Goal: Information Seeking & Learning: Check status

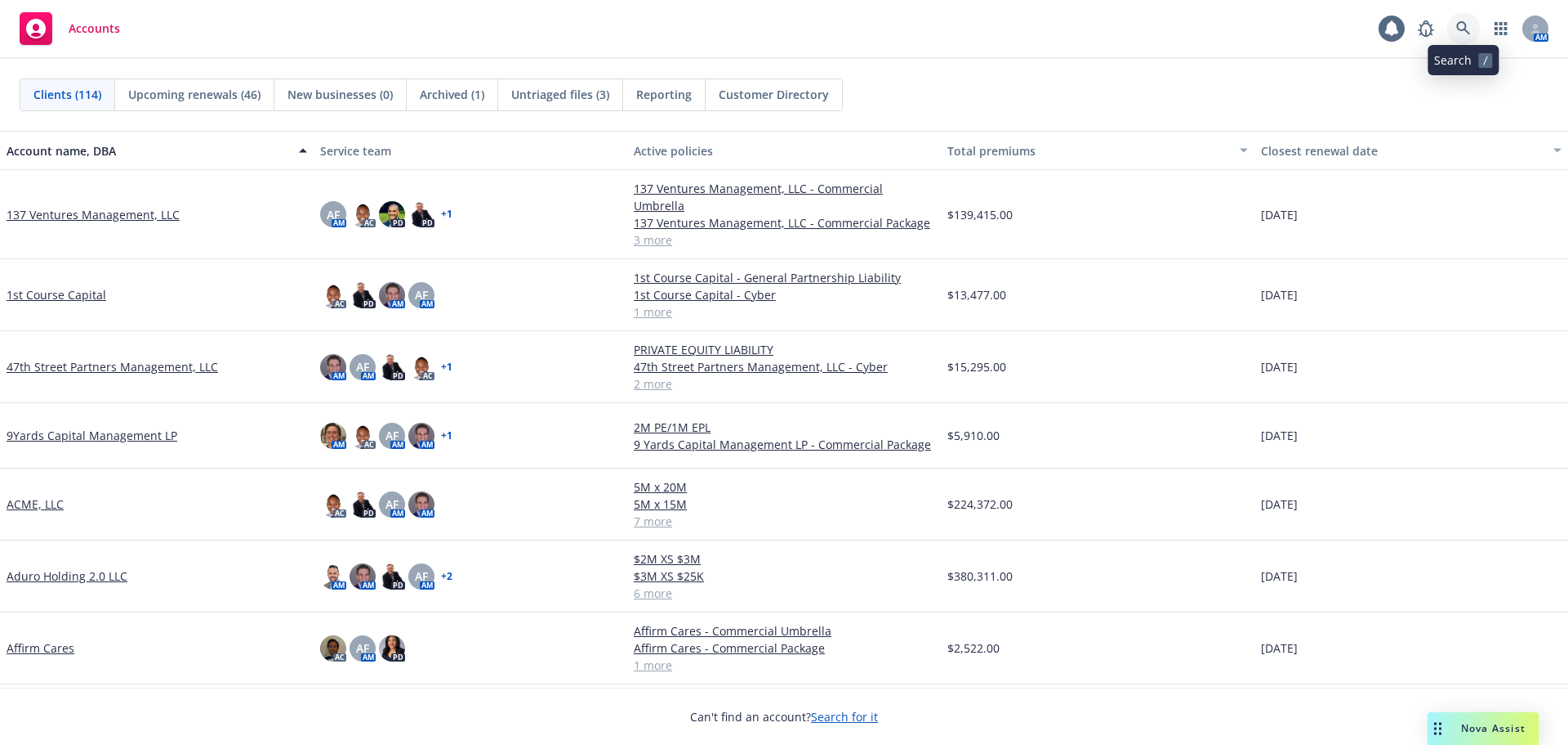
click at [1466, 23] on icon at bounding box center [1463, 29] width 15 height 15
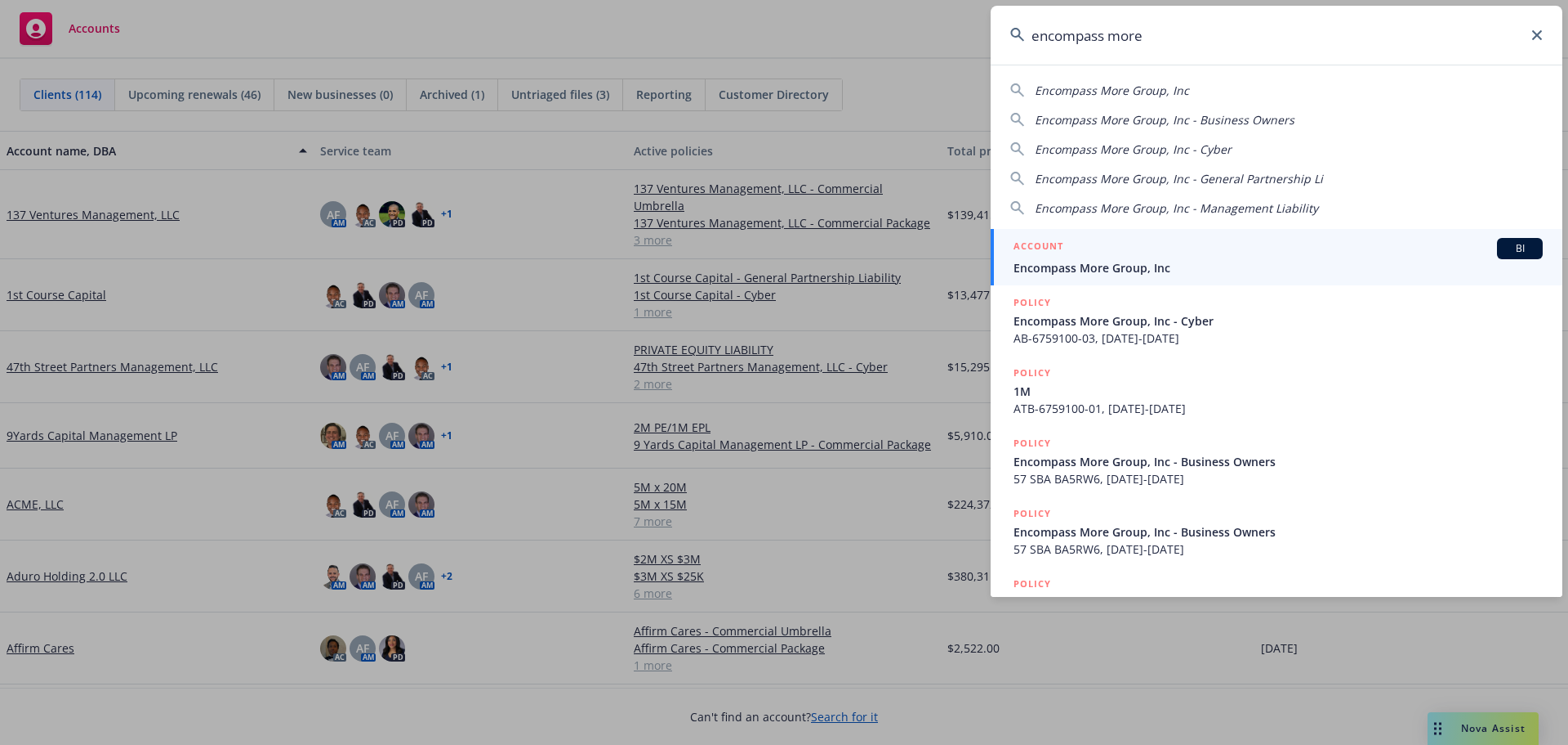
type input "encompass more"
click at [1118, 272] on span "Encompass More Group, Inc" at bounding box center [1279, 267] width 529 height 17
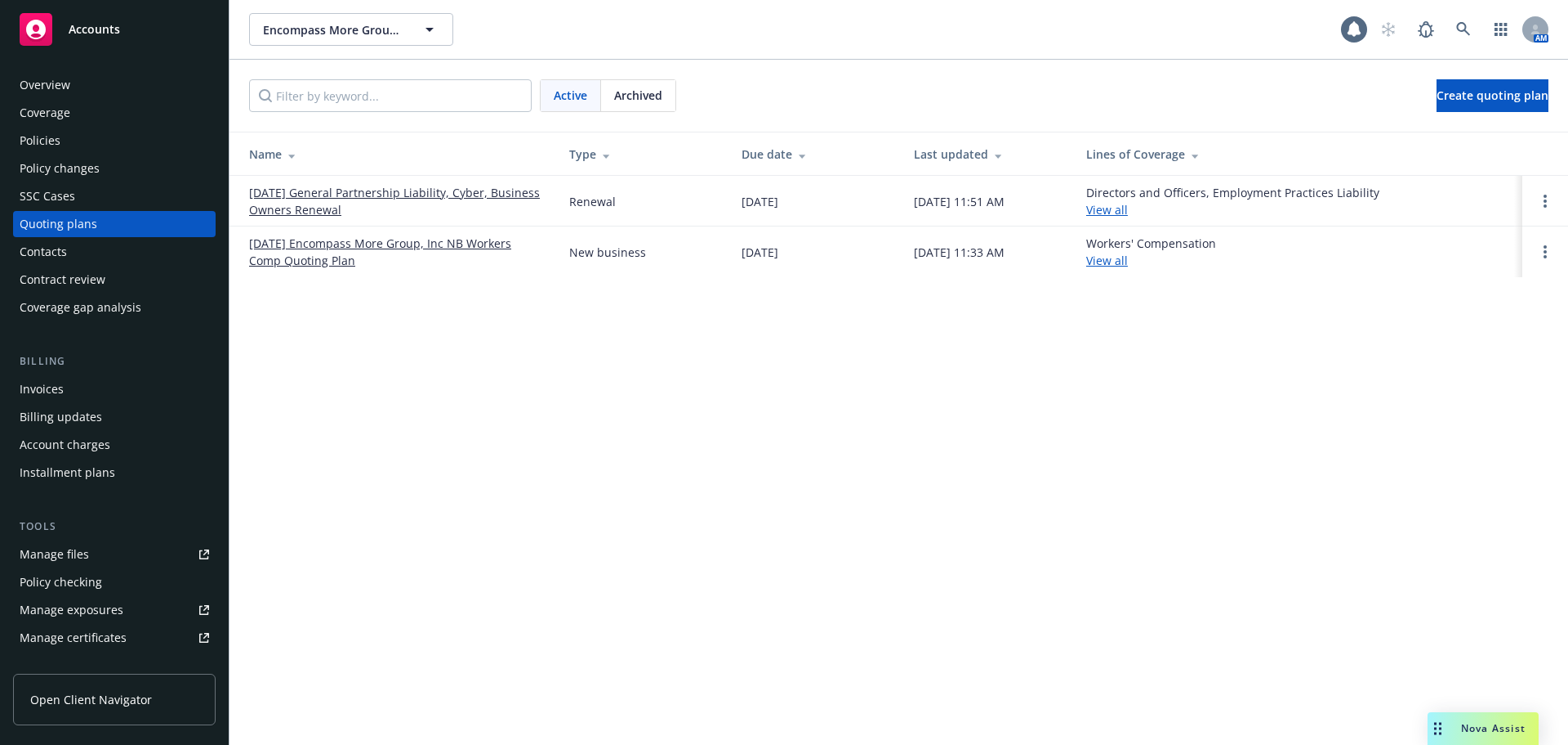
click at [431, 189] on link "[DATE] General Partnership Liability, Cyber, Business Owners Renewal" at bounding box center [396, 201] width 294 height 35
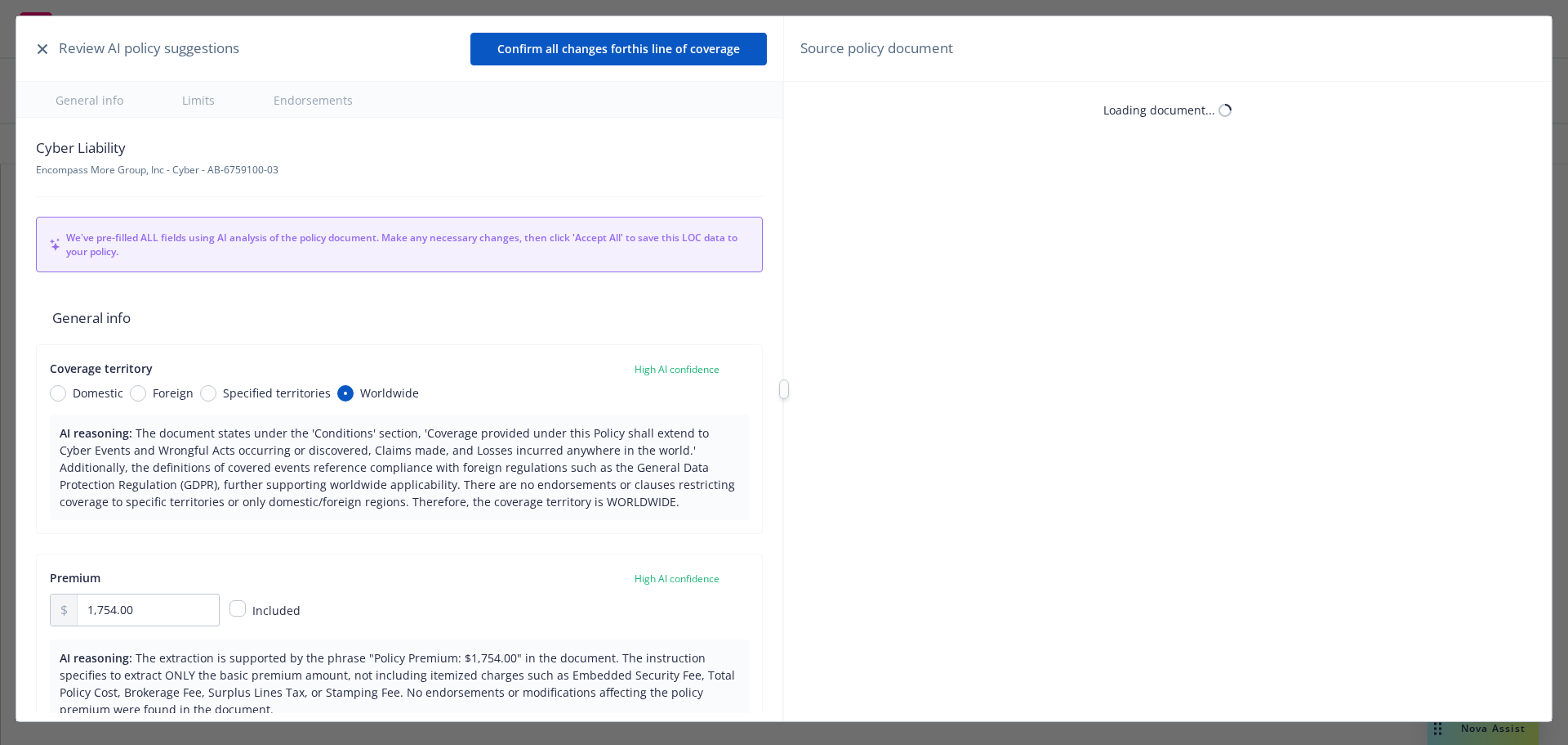
type textarea "x"
click at [42, 47] on icon "button" at bounding box center [42, 49] width 10 height 10
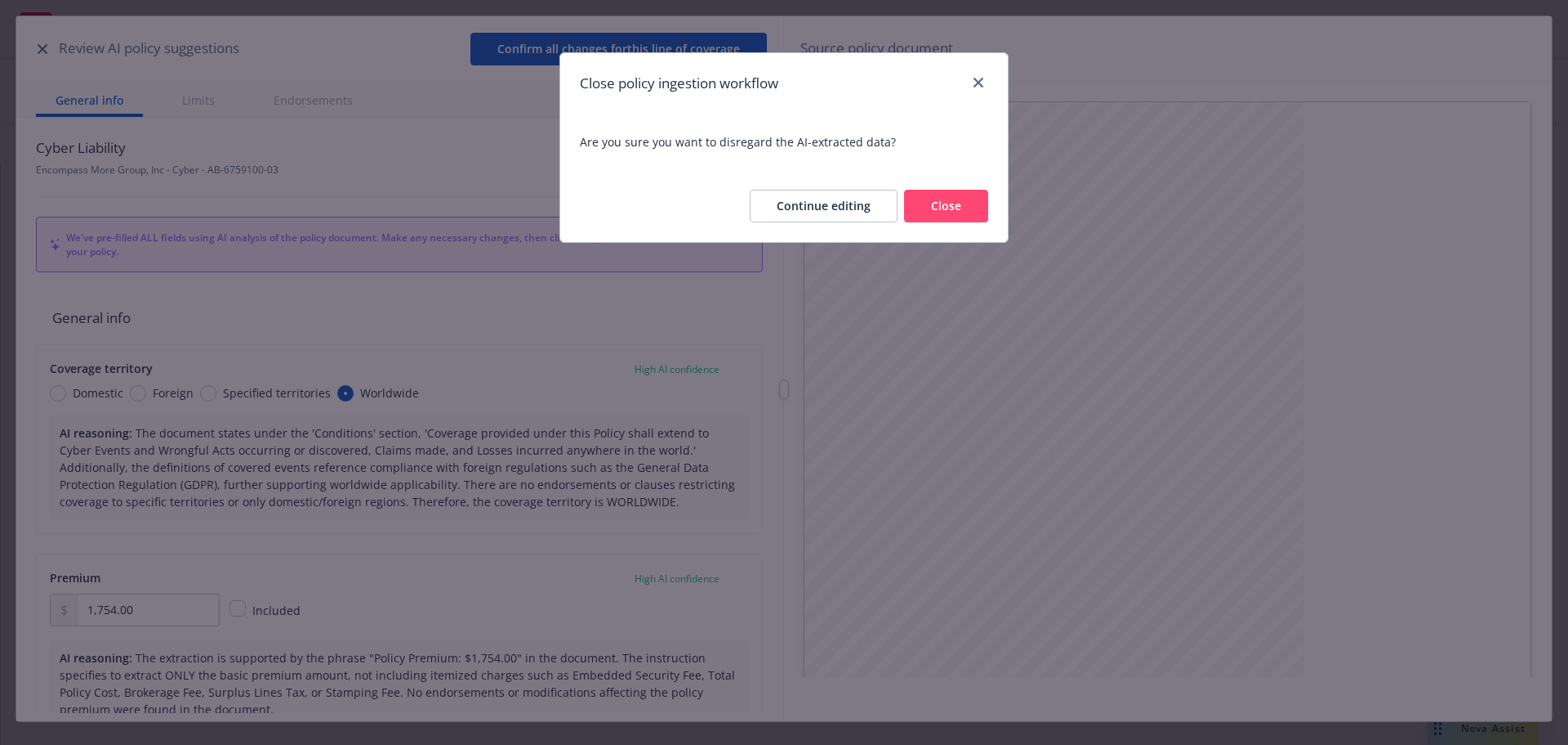
click at [944, 206] on button "Close" at bounding box center [946, 206] width 84 height 33
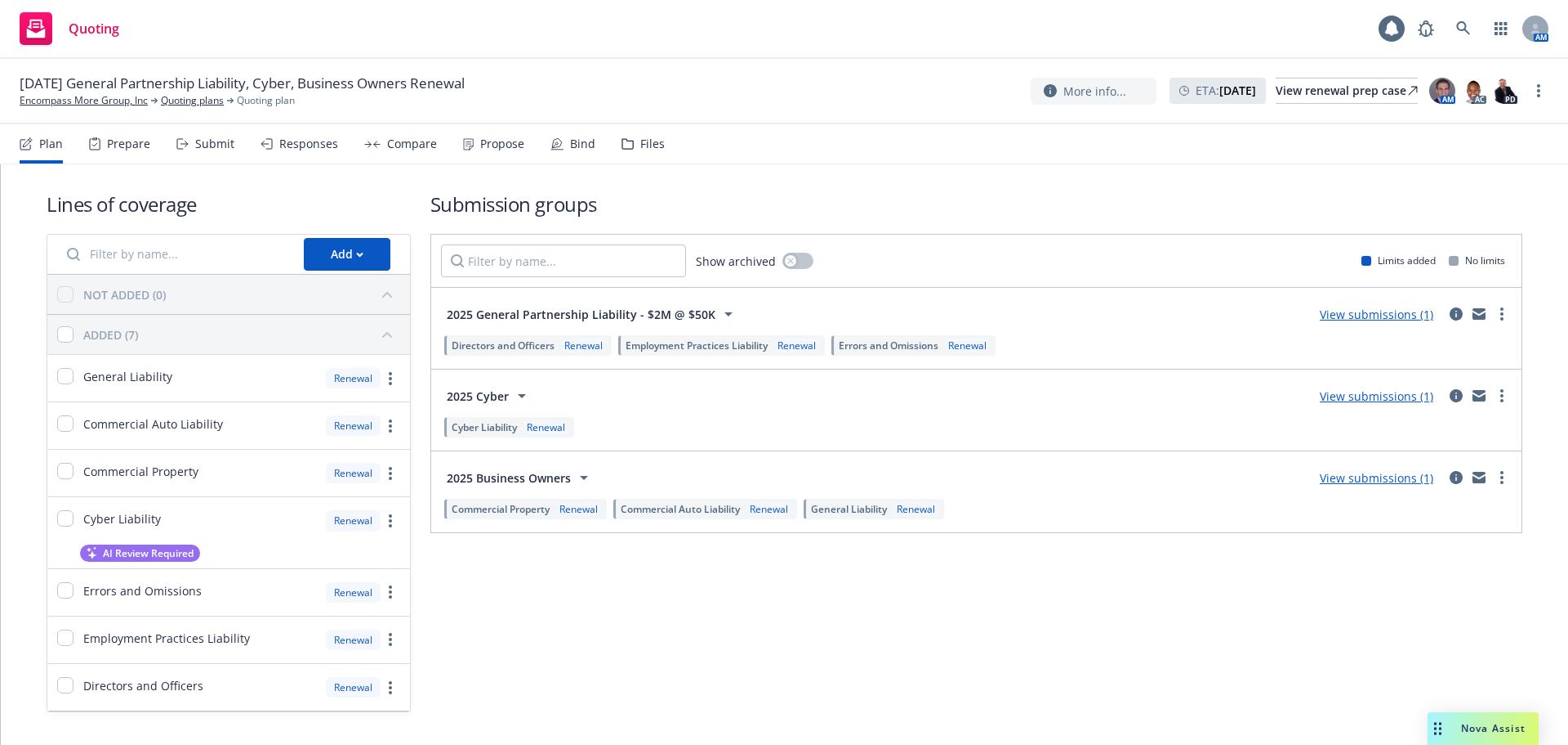
click at [305, 149] on div "Responses" at bounding box center [309, 143] width 59 height 13
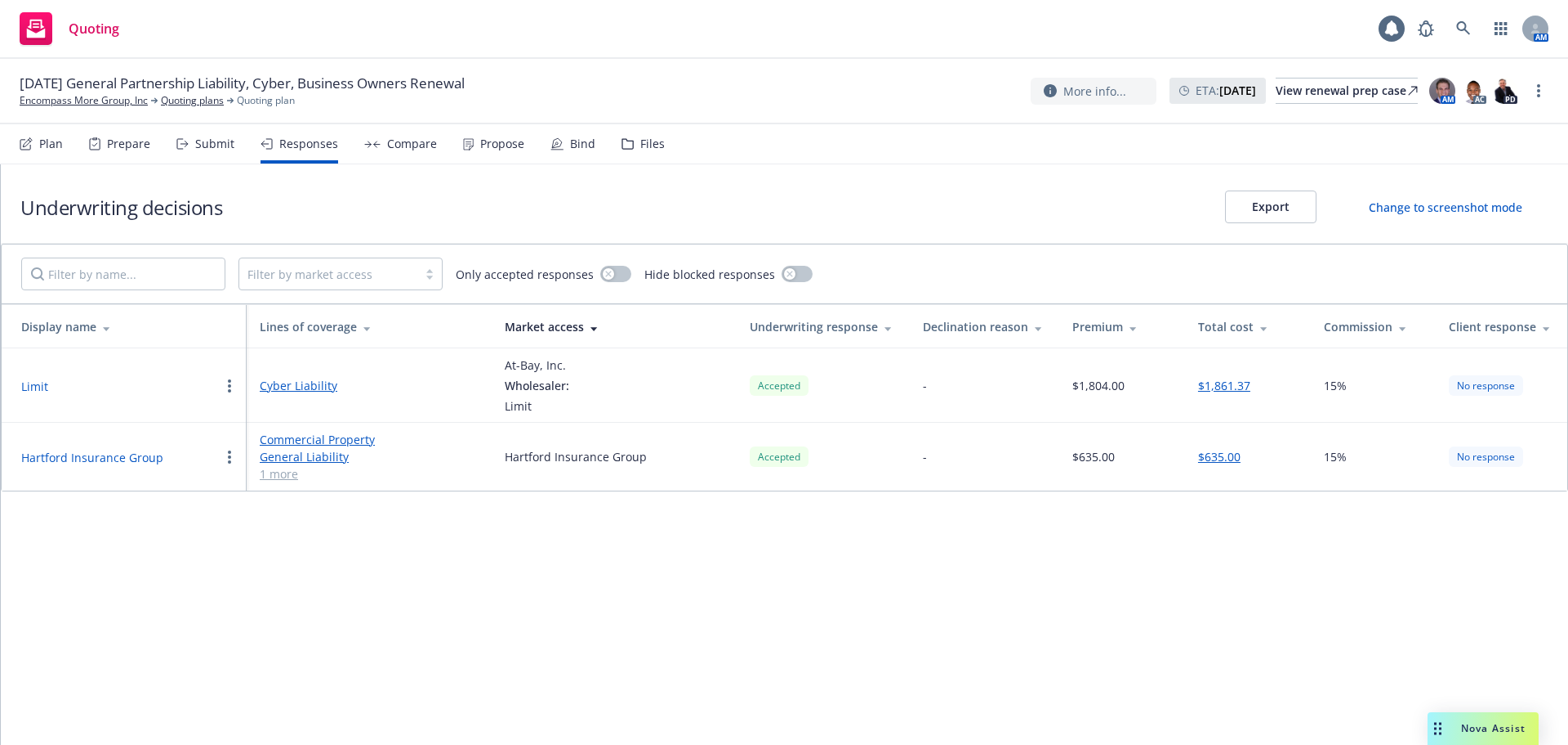
click at [39, 387] on button "Limit" at bounding box center [35, 385] width 27 height 17
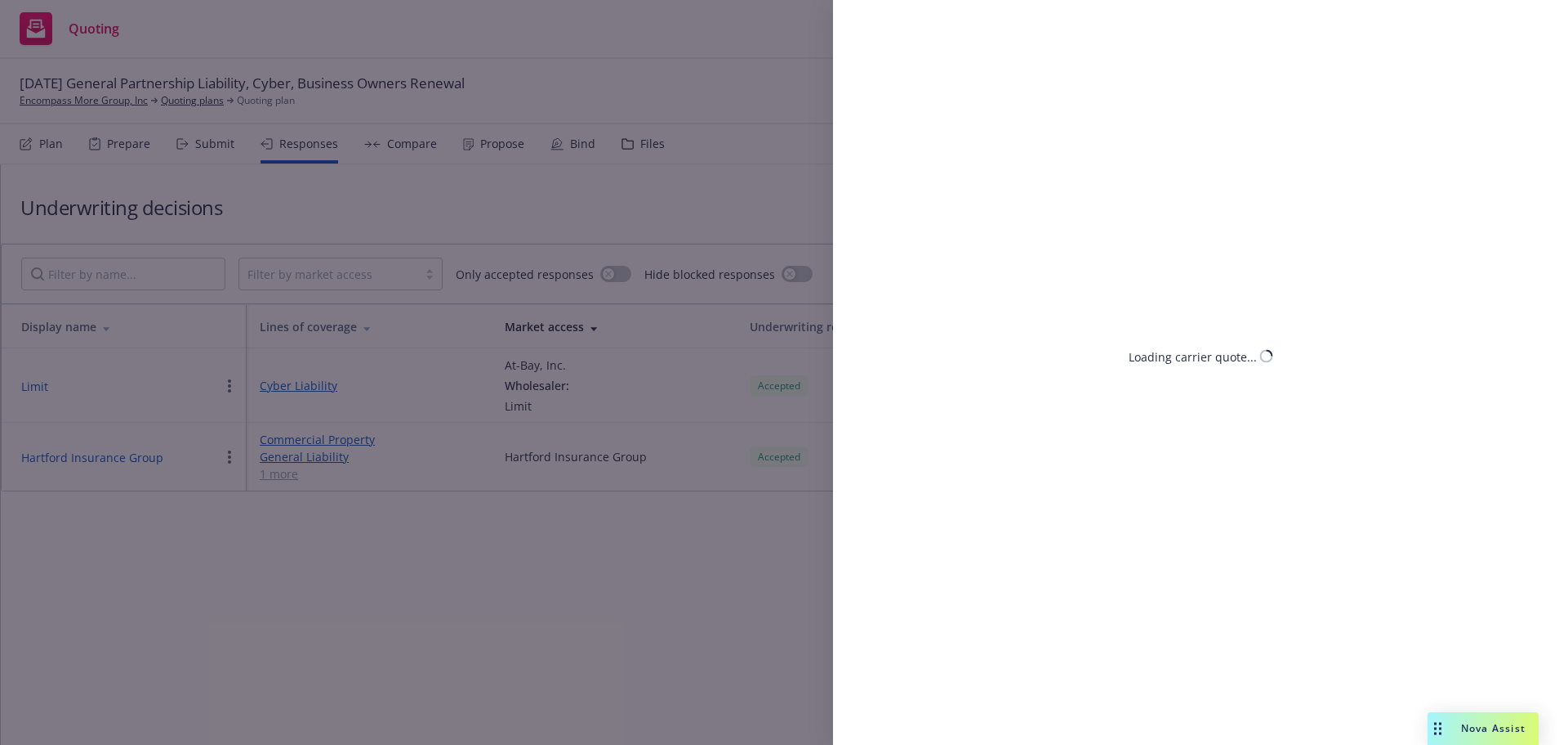
select select "CA"
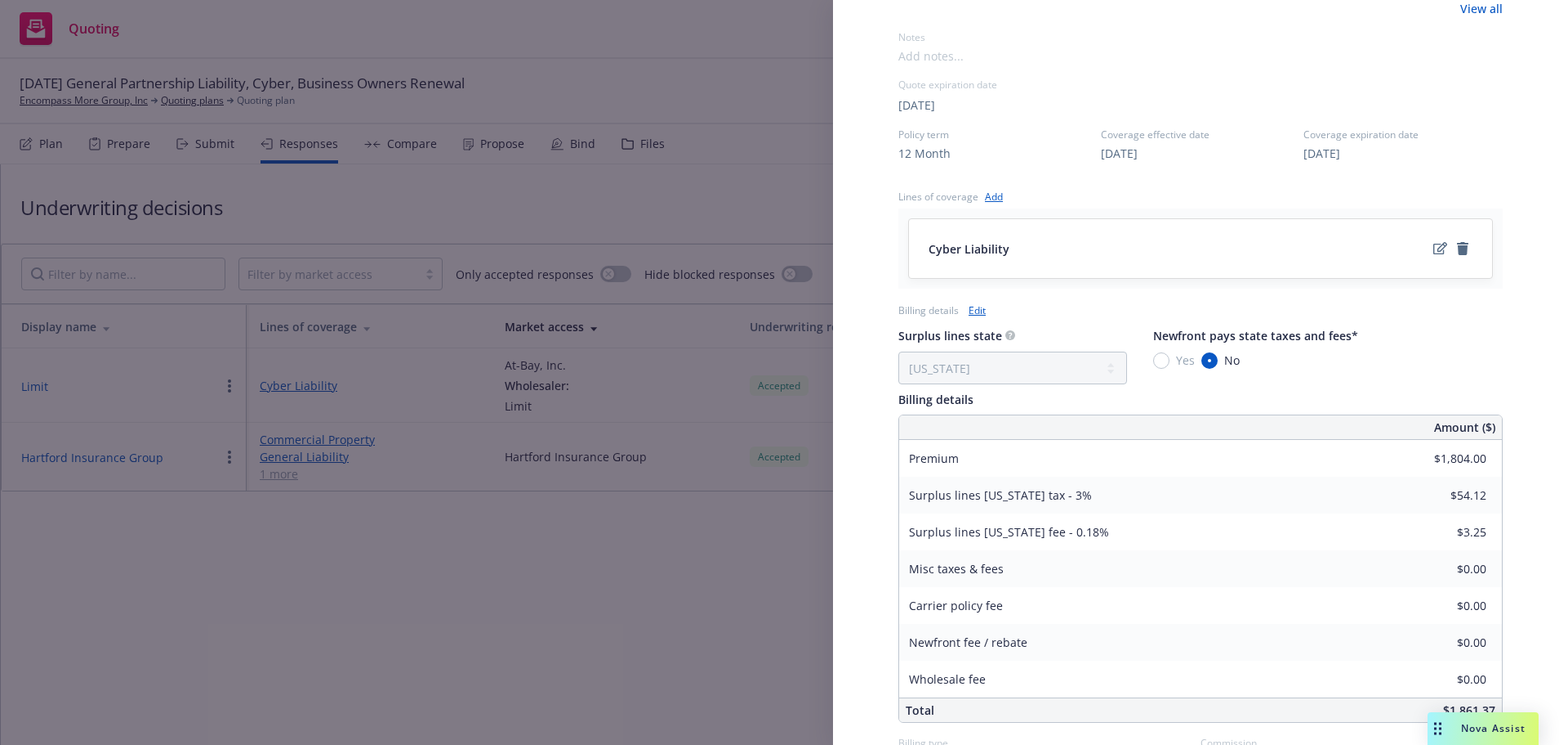
scroll to position [596, 0]
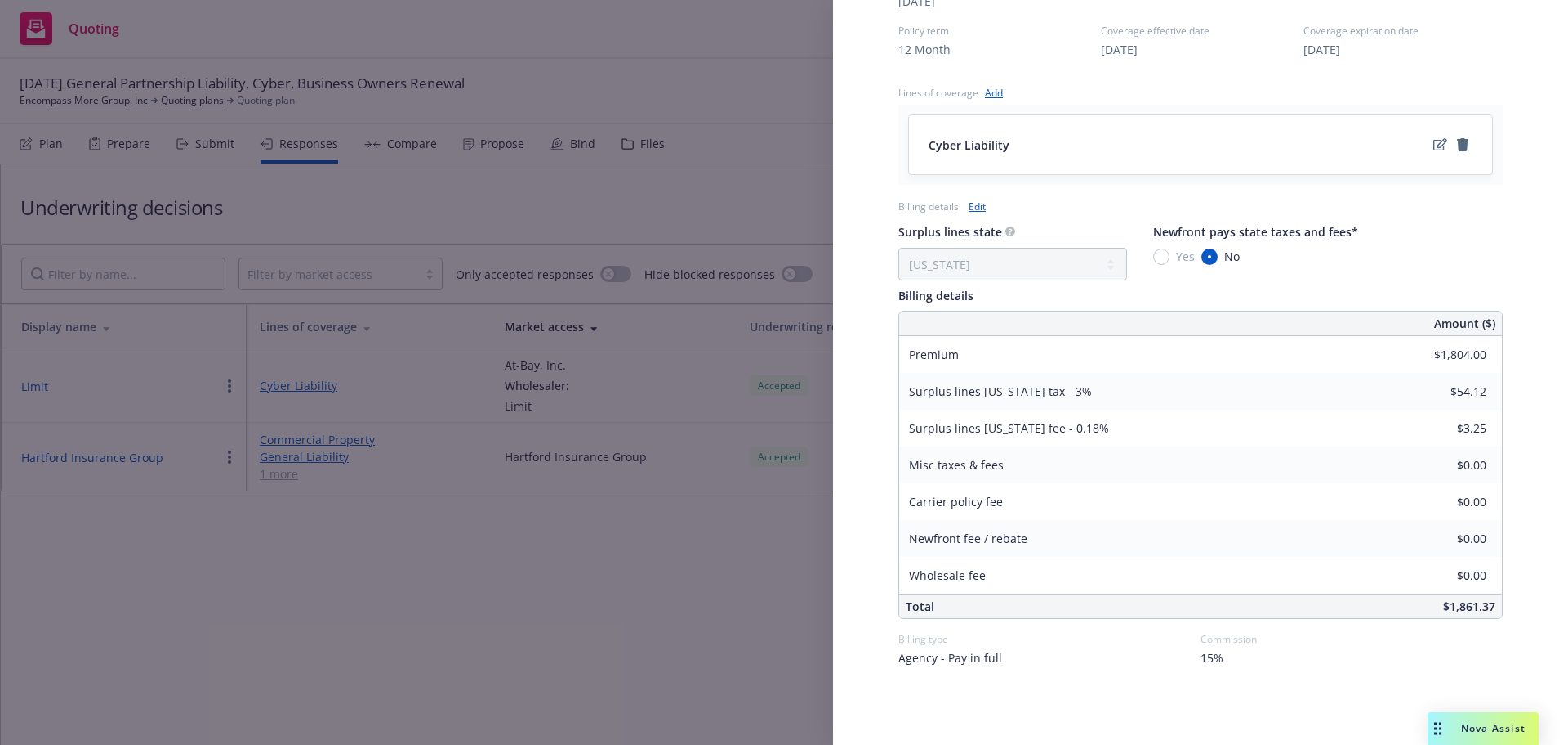
click at [753, 186] on div "Display Name Limit Carrier At-Bay, Inc. Writing company At-Bay Specialty Insura…" at bounding box center [784, 372] width 1568 height 745
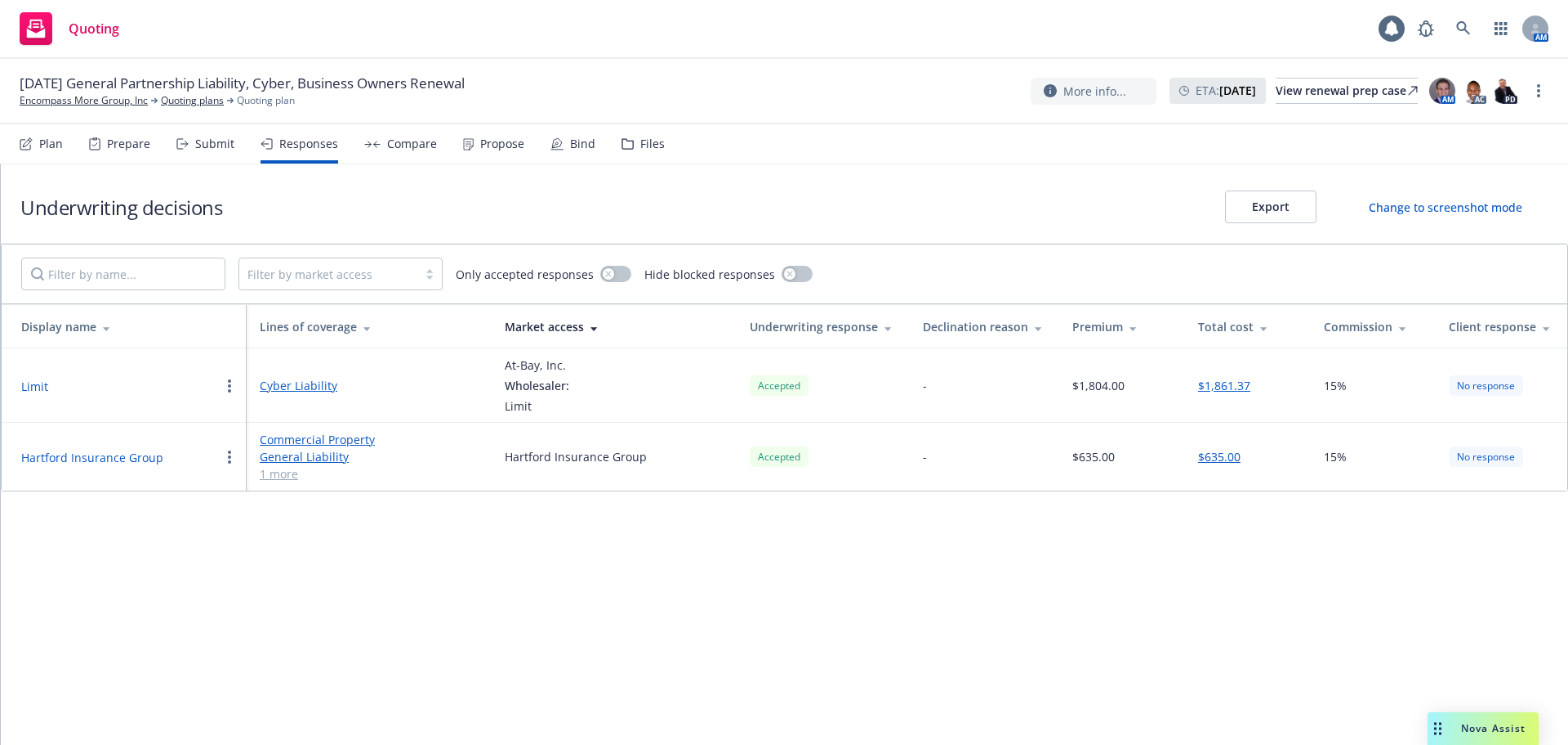
click at [31, 392] on button "Limit" at bounding box center [35, 385] width 27 height 17
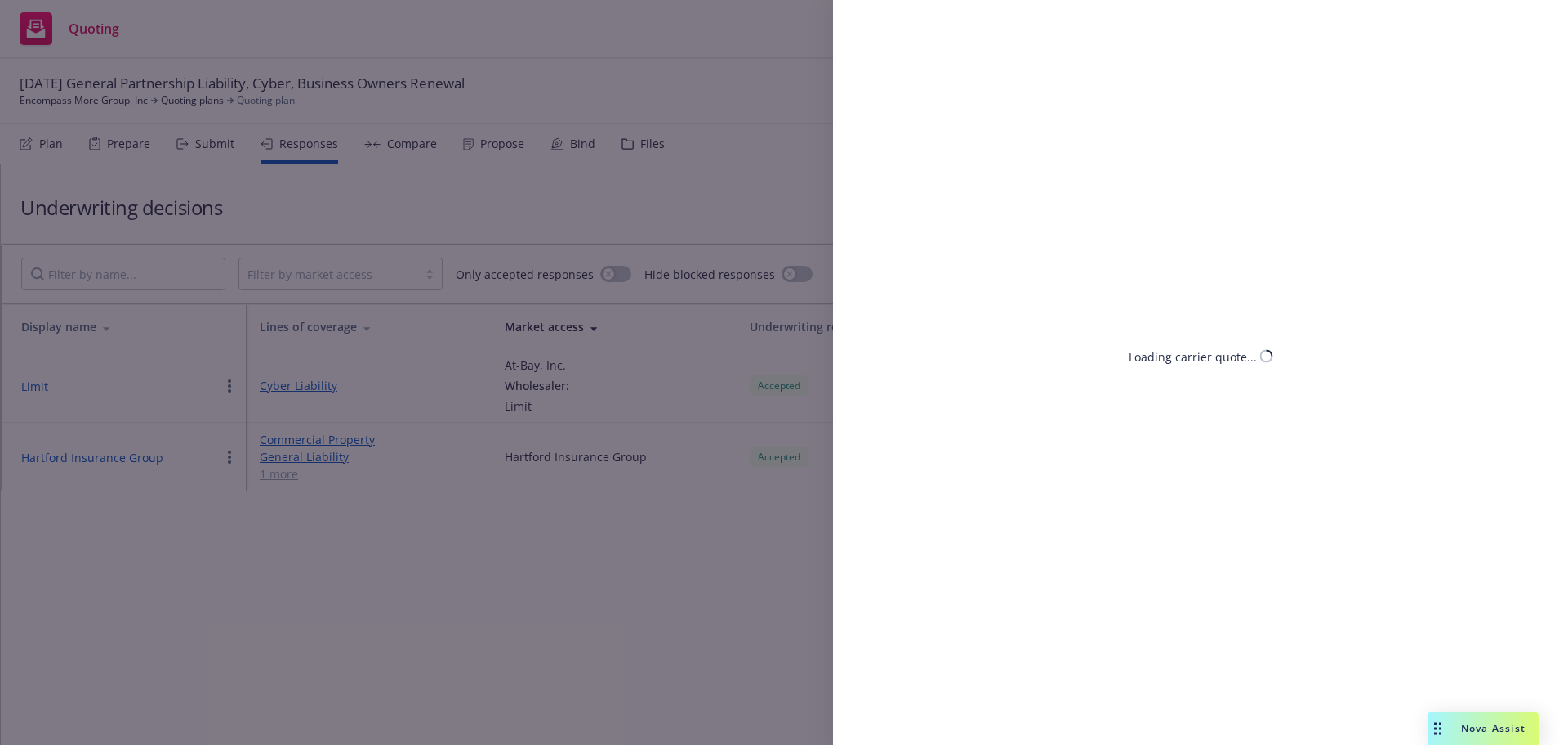
select select "CA"
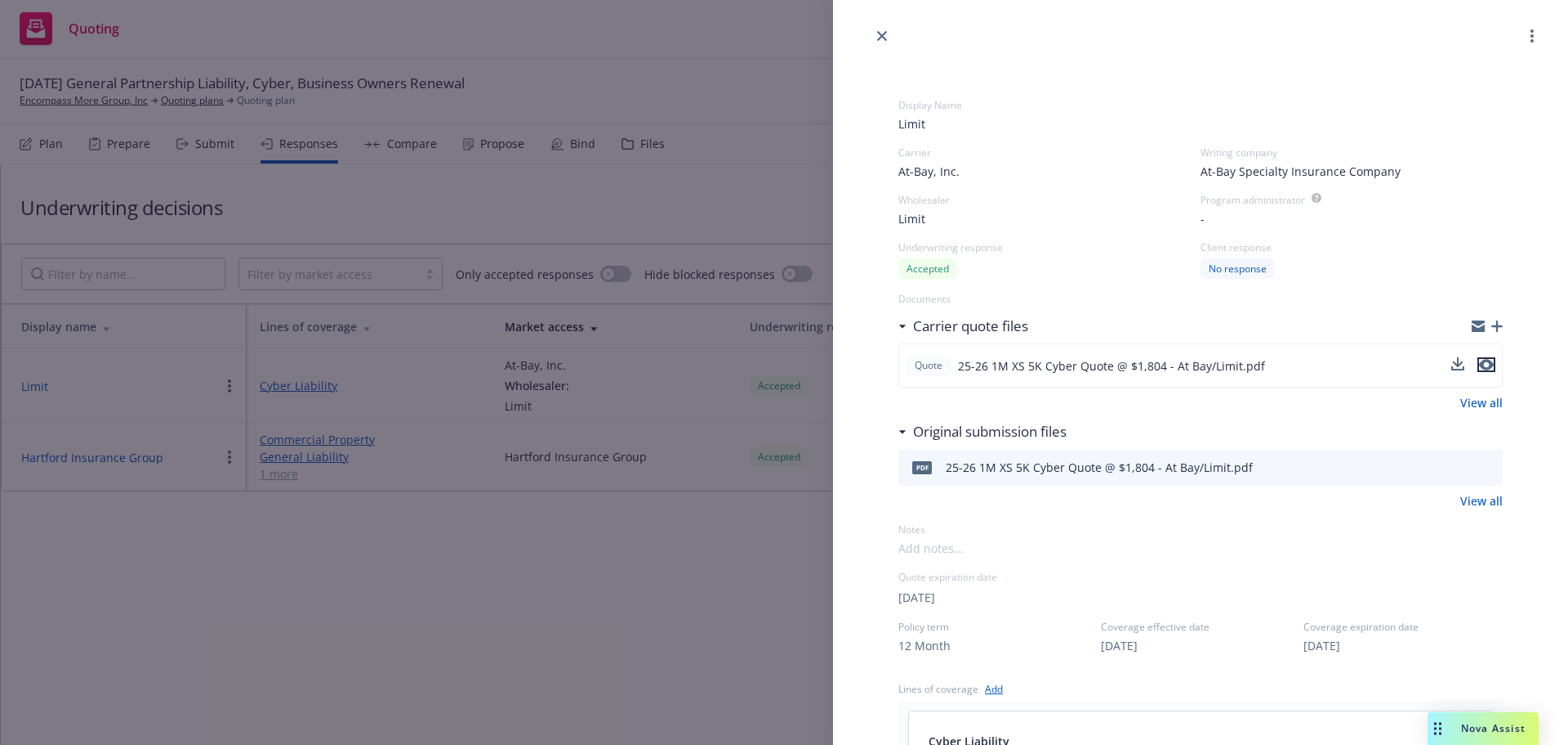
click at [1479, 364] on icon "preview file" at bounding box center [1486, 366] width 15 height 12
click at [885, 35] on icon "close" at bounding box center [882, 36] width 10 height 10
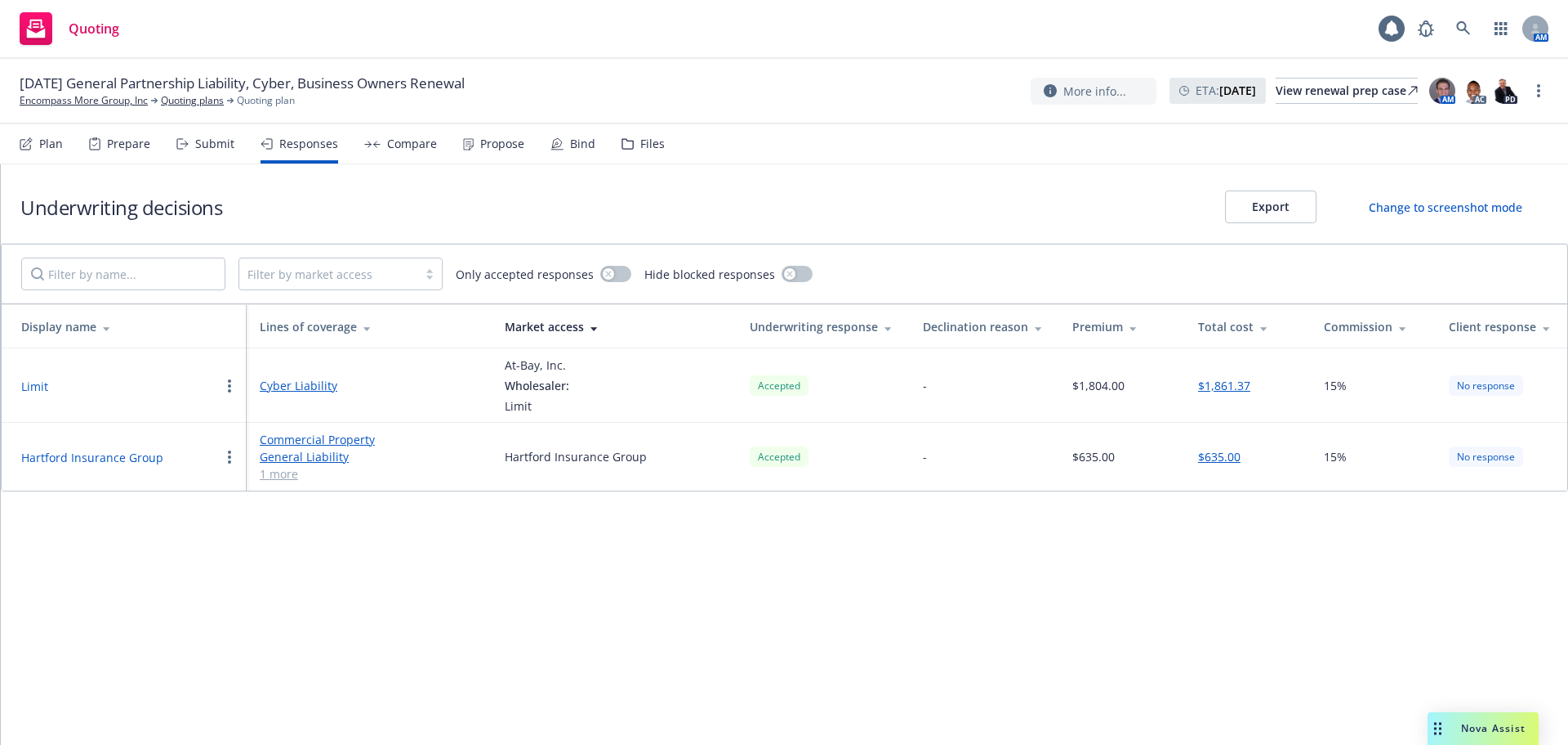
click at [98, 458] on button "Hartford Insurance Group" at bounding box center [93, 456] width 142 height 17
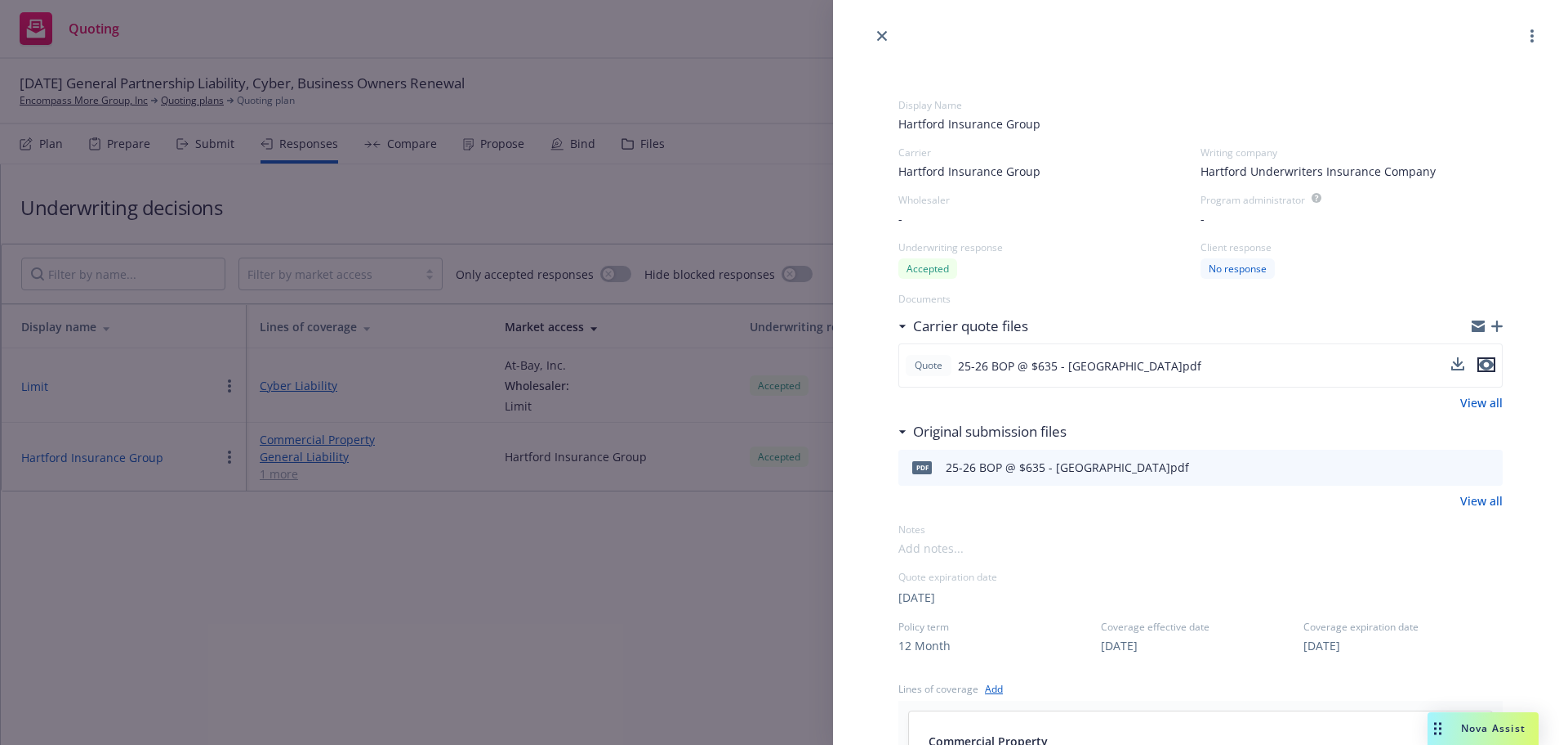
click at [1479, 364] on icon "preview file" at bounding box center [1486, 365] width 15 height 12
click at [885, 35] on icon "close" at bounding box center [882, 36] width 10 height 10
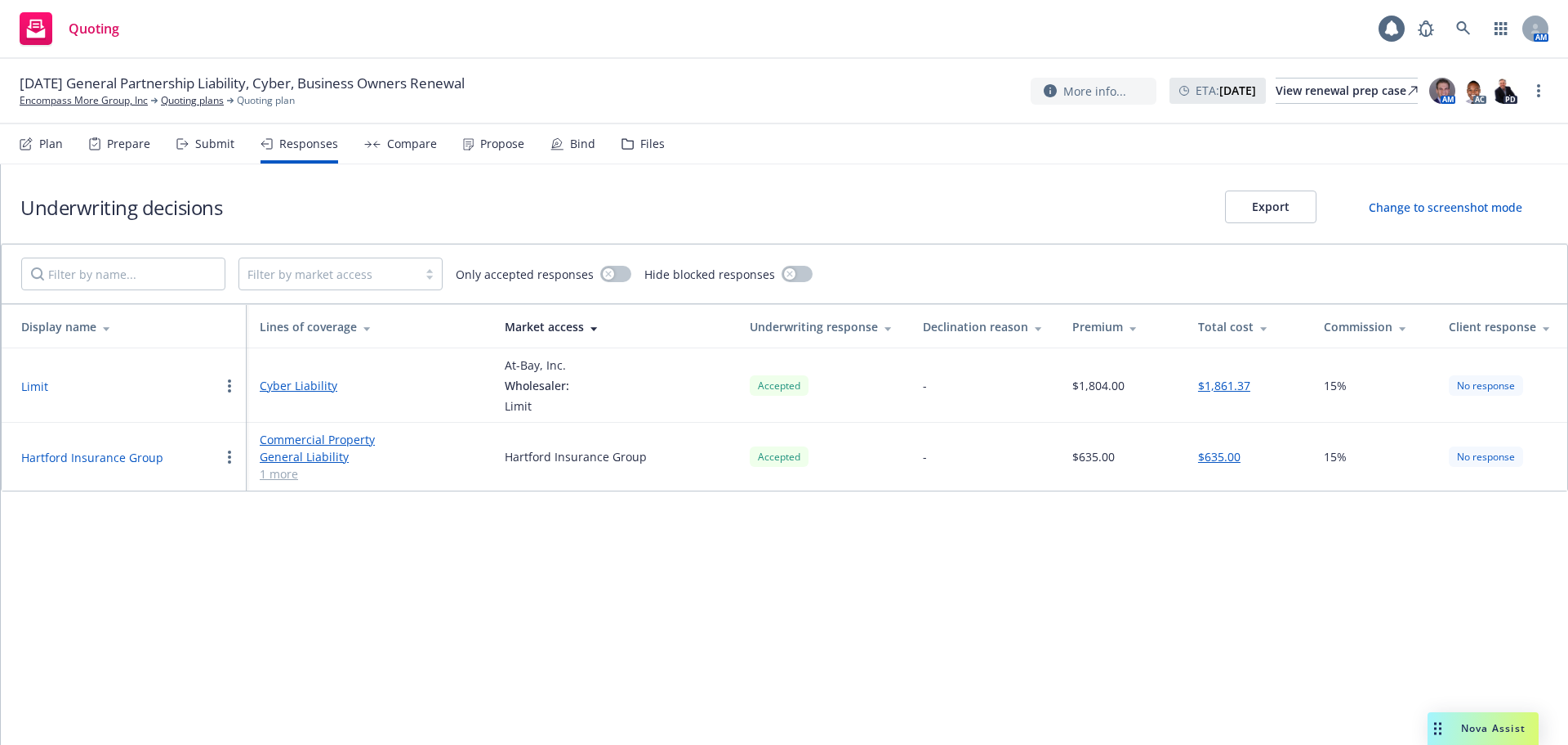
click at [626, 149] on icon at bounding box center [627, 144] width 11 height 10
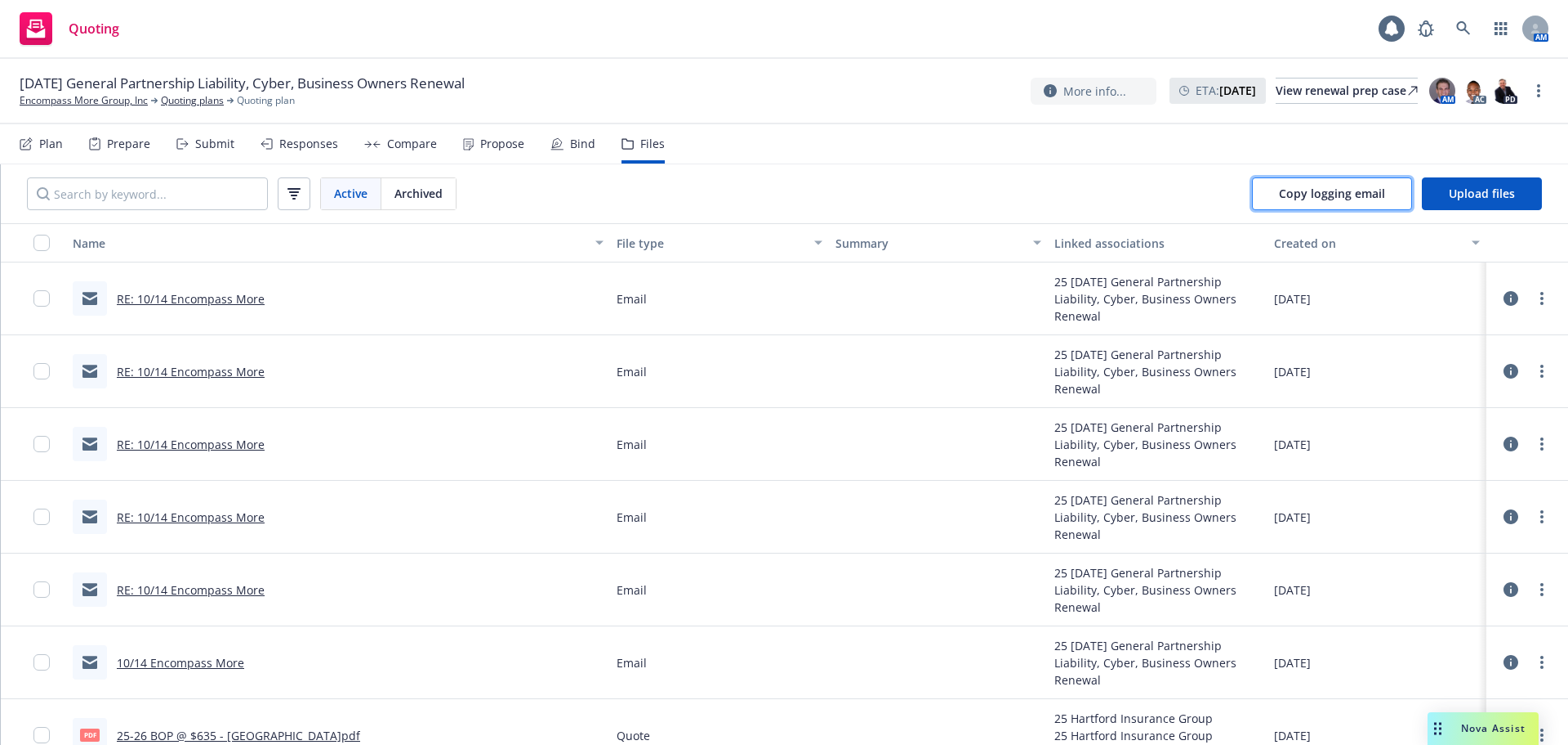
click at [1275, 198] on button "Copy logging email" at bounding box center [1332, 194] width 160 height 33
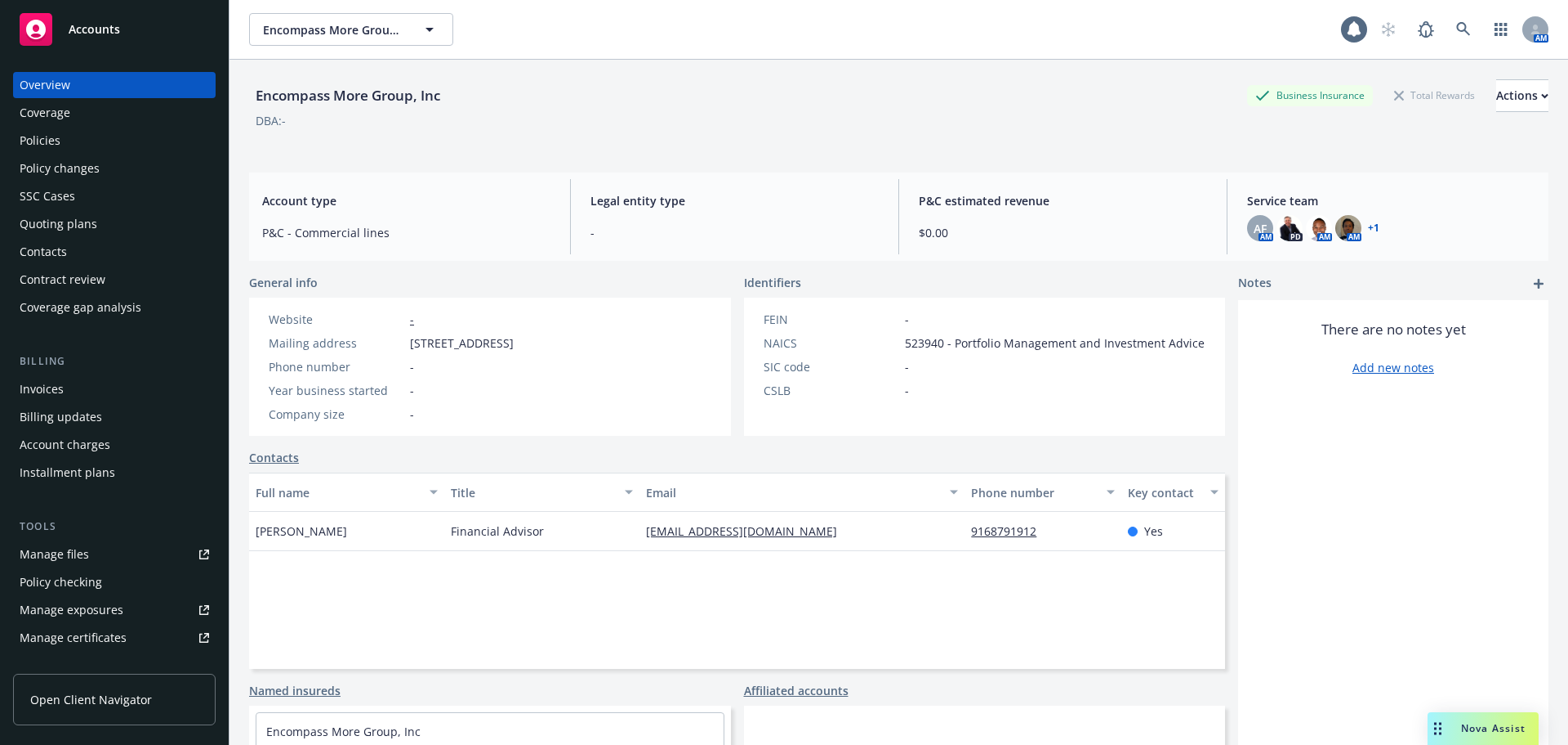
click at [78, 141] on div "Policies" at bounding box center [115, 140] width 190 height 26
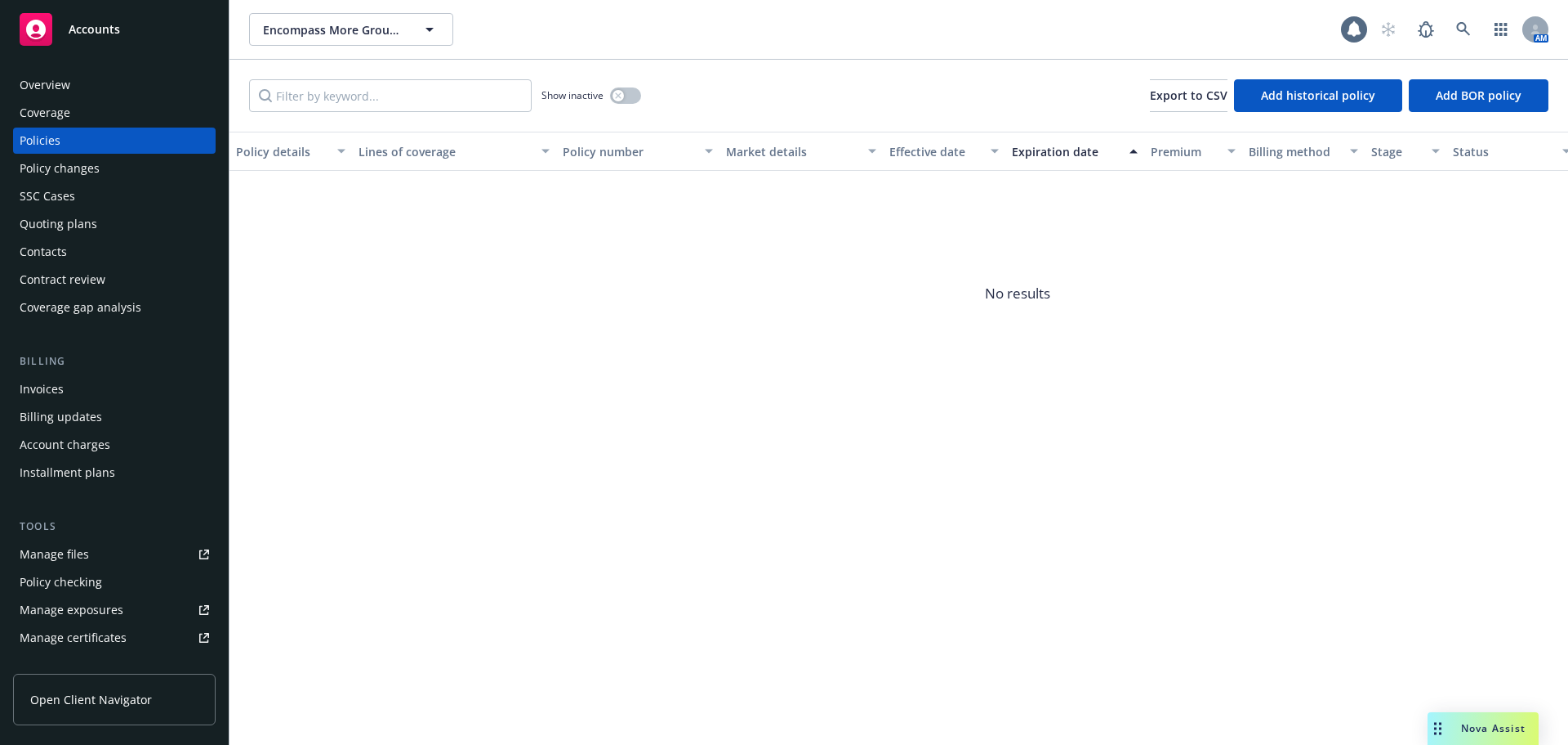
click at [621, 87] on div "Show inactive" at bounding box center [590, 95] width 100 height 33
click at [621, 91] on div "button" at bounding box center [618, 96] width 12 height 12
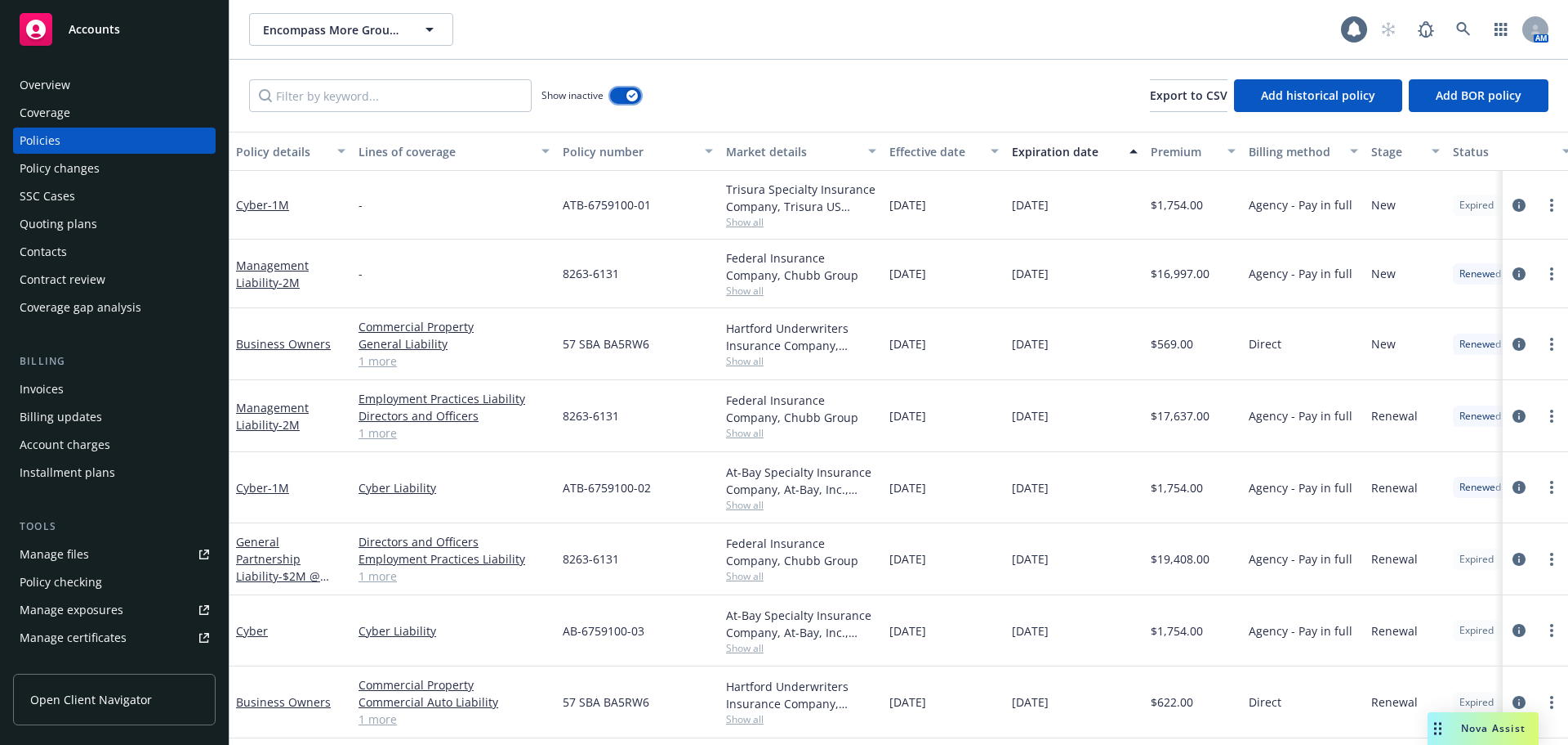
scroll to position [6, 0]
click at [48, 87] on div "Overview" at bounding box center [44, 85] width 50 height 26
